Goal: Task Accomplishment & Management: Manage account settings

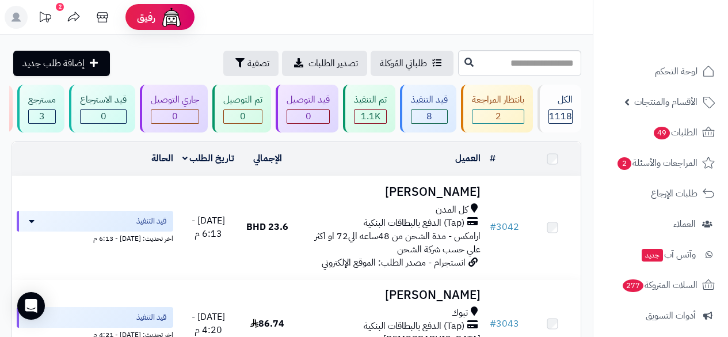
scroll to position [222, 0]
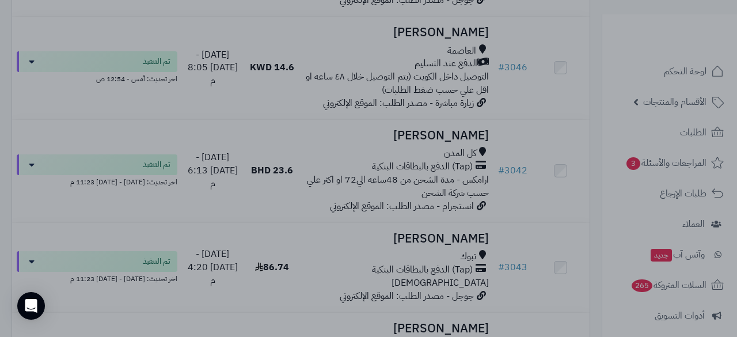
click at [106, 144] on div at bounding box center [368, 168] width 737 height 337
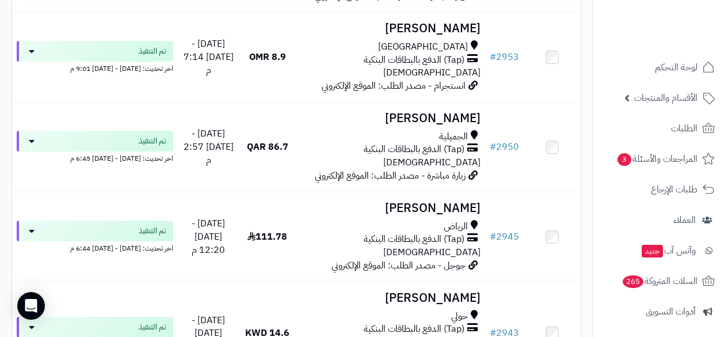
scroll to position [3, 0]
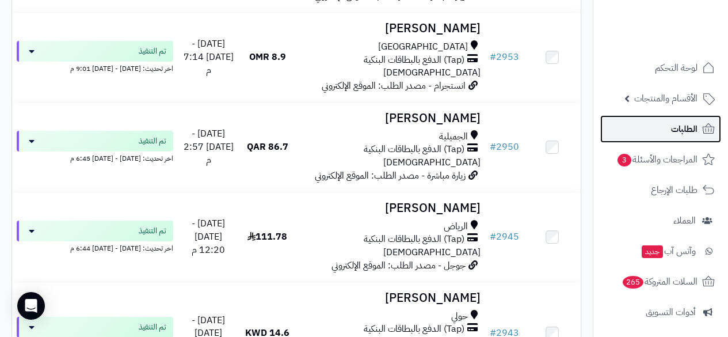
click at [703, 130] on icon at bounding box center [709, 128] width 12 height 10
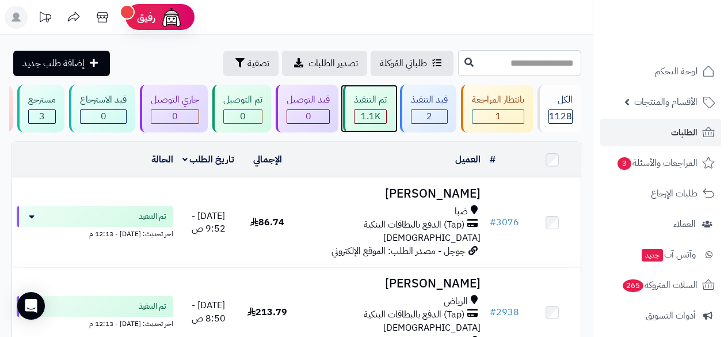
click at [366, 111] on span "1.1K" at bounding box center [371, 116] width 20 height 14
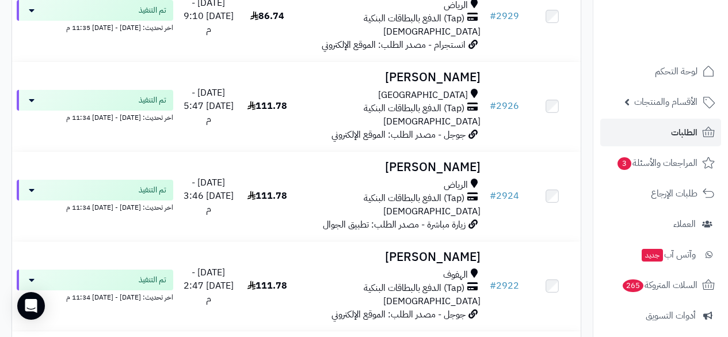
scroll to position [4324, 0]
